Goal: Navigation & Orientation: Find specific page/section

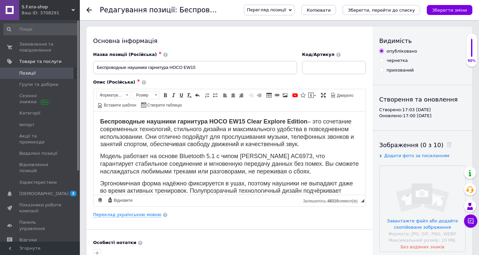
scroll to position [189, 0]
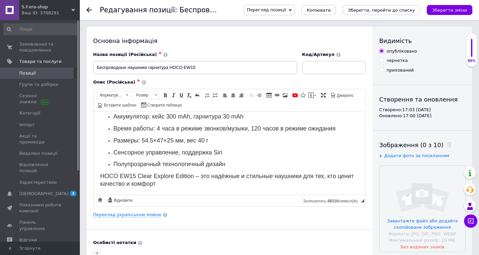
click at [92, 11] on div at bounding box center [92, 10] width 13 height 20
click at [89, 10] on use at bounding box center [88, 9] width 5 height 5
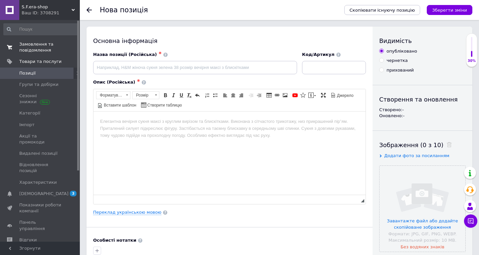
click at [33, 43] on span "Замовлення та повідомлення" at bounding box center [40, 47] width 42 height 12
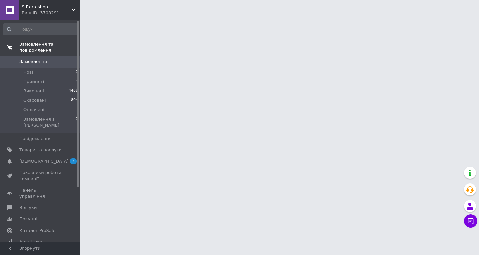
click at [33, 43] on span "Замовлення та повідомлення" at bounding box center [49, 47] width 61 height 12
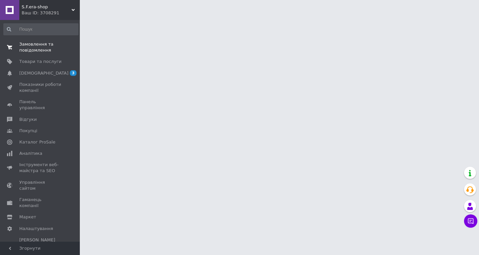
click at [35, 50] on span "Замовлення та повідомлення" at bounding box center [40, 47] width 42 height 12
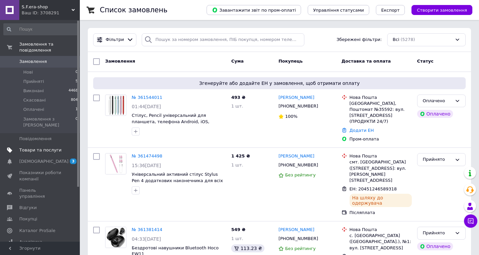
click at [32, 147] on span "Товари та послуги" at bounding box center [40, 150] width 42 height 6
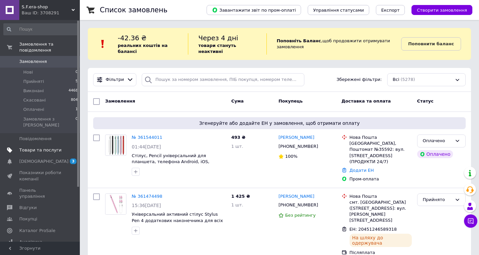
click at [32, 144] on link "Товари та послуги" at bounding box center [41, 149] width 82 height 11
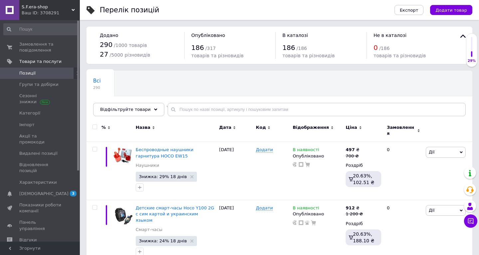
click at [70, 10] on div "Ваш ID: 3708291" at bounding box center [51, 13] width 58 height 6
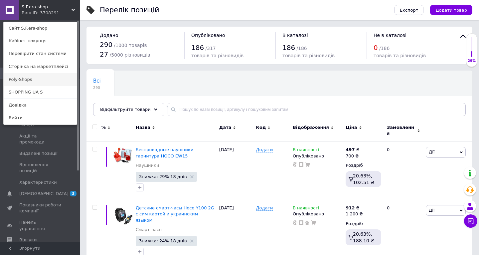
click at [39, 80] on link "Poly-Shops" at bounding box center [40, 79] width 73 height 13
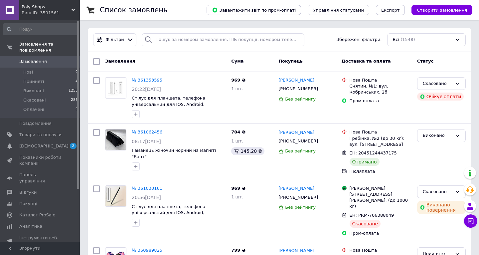
click at [71, 8] on span "Poly-Shops" at bounding box center [47, 7] width 50 height 6
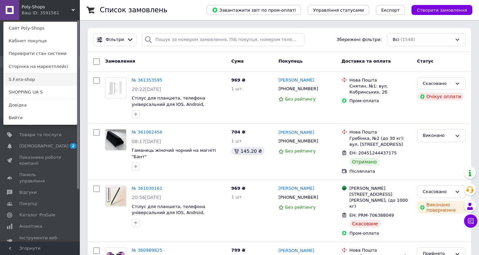
click at [30, 82] on link "S.F.era-shop" at bounding box center [40, 79] width 73 height 13
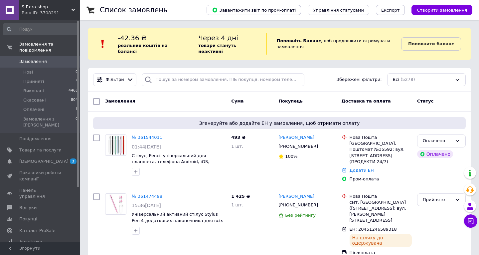
click at [72, 10] on icon at bounding box center [72, 9] width 3 height 3
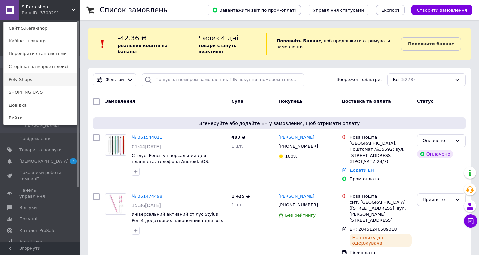
click at [31, 80] on link "Poly-Shops" at bounding box center [40, 79] width 73 height 13
